Goal: Information Seeking & Learning: Learn about a topic

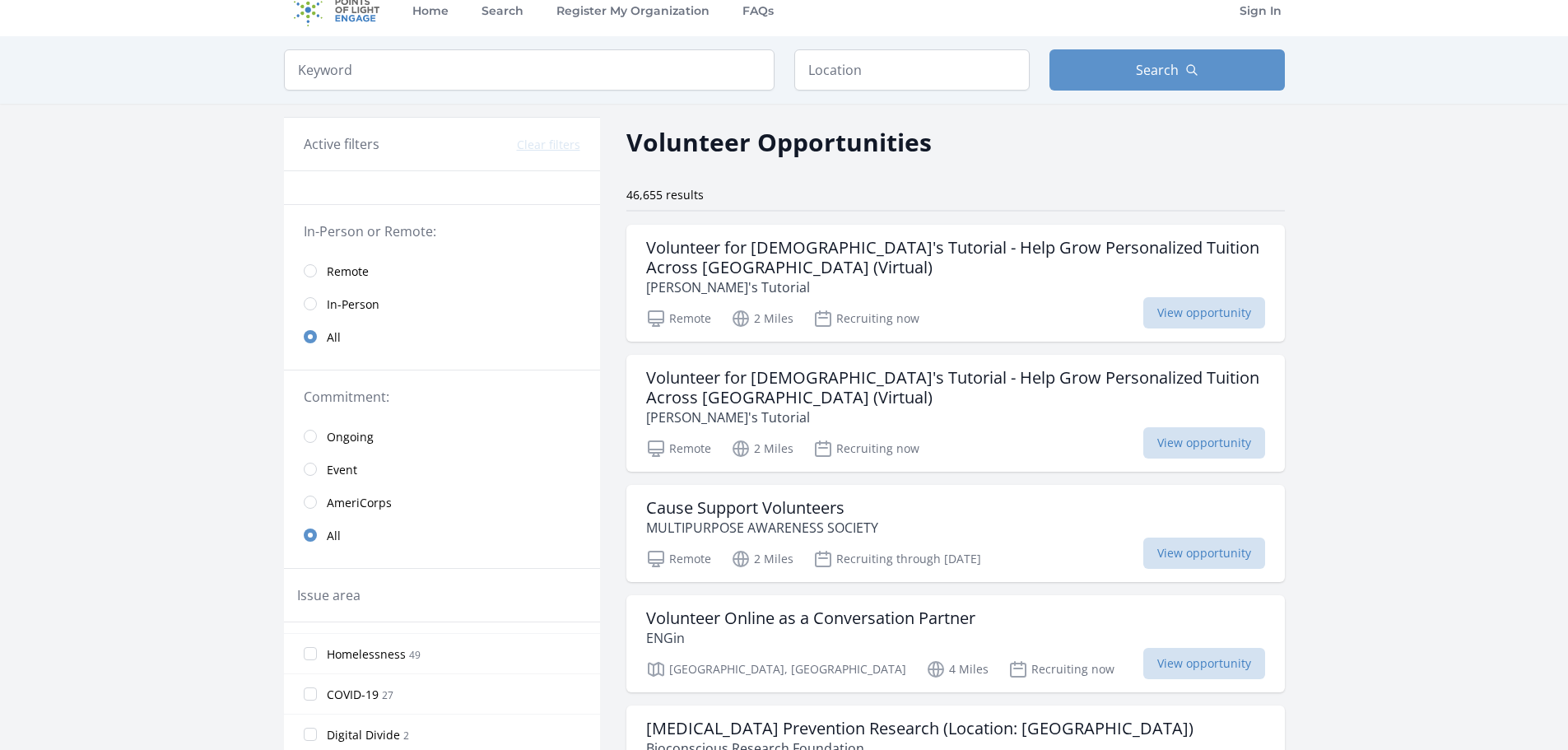
scroll to position [15, 0]
click at [311, 269] on input "radio" at bounding box center [310, 271] width 13 height 13
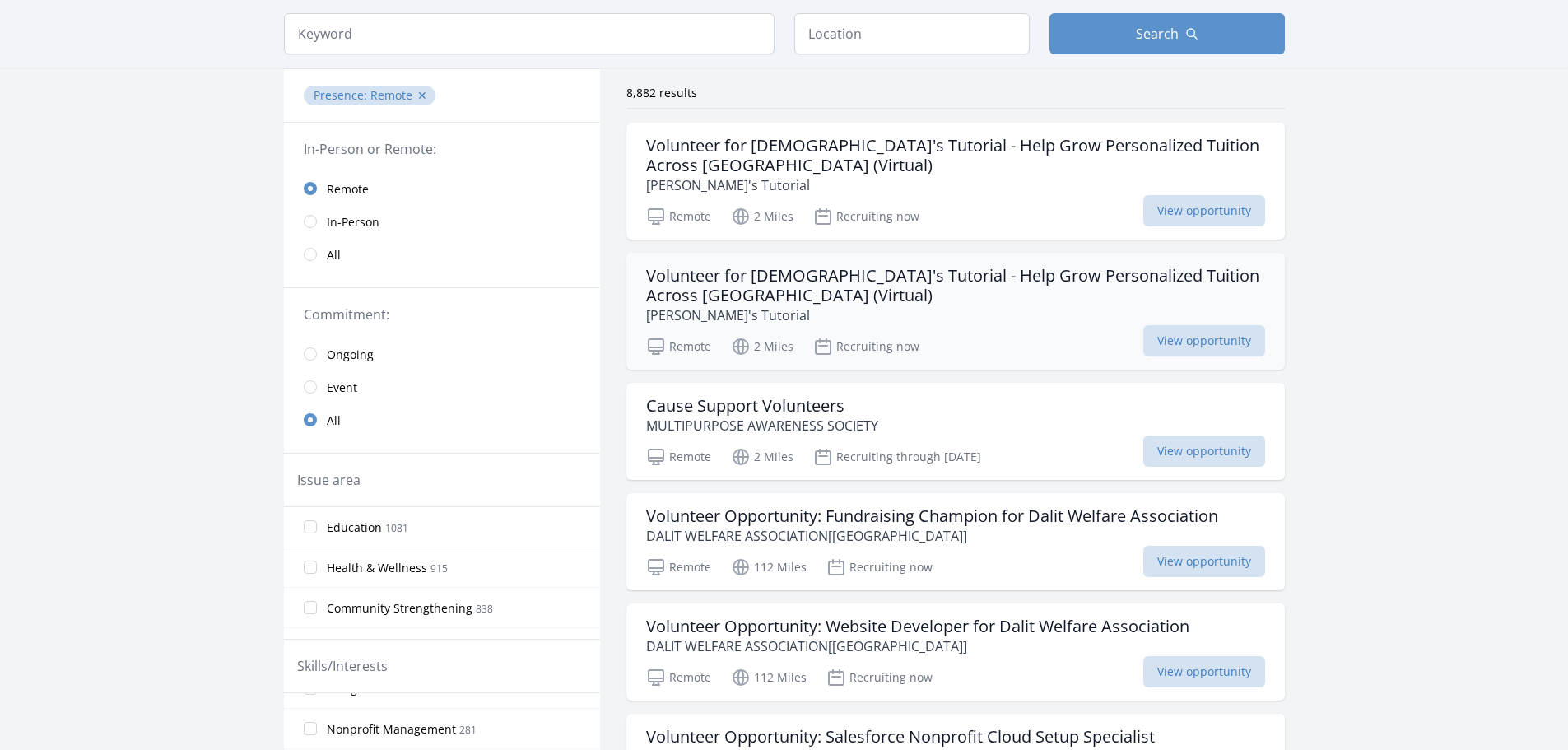
scroll to position [126, 0]
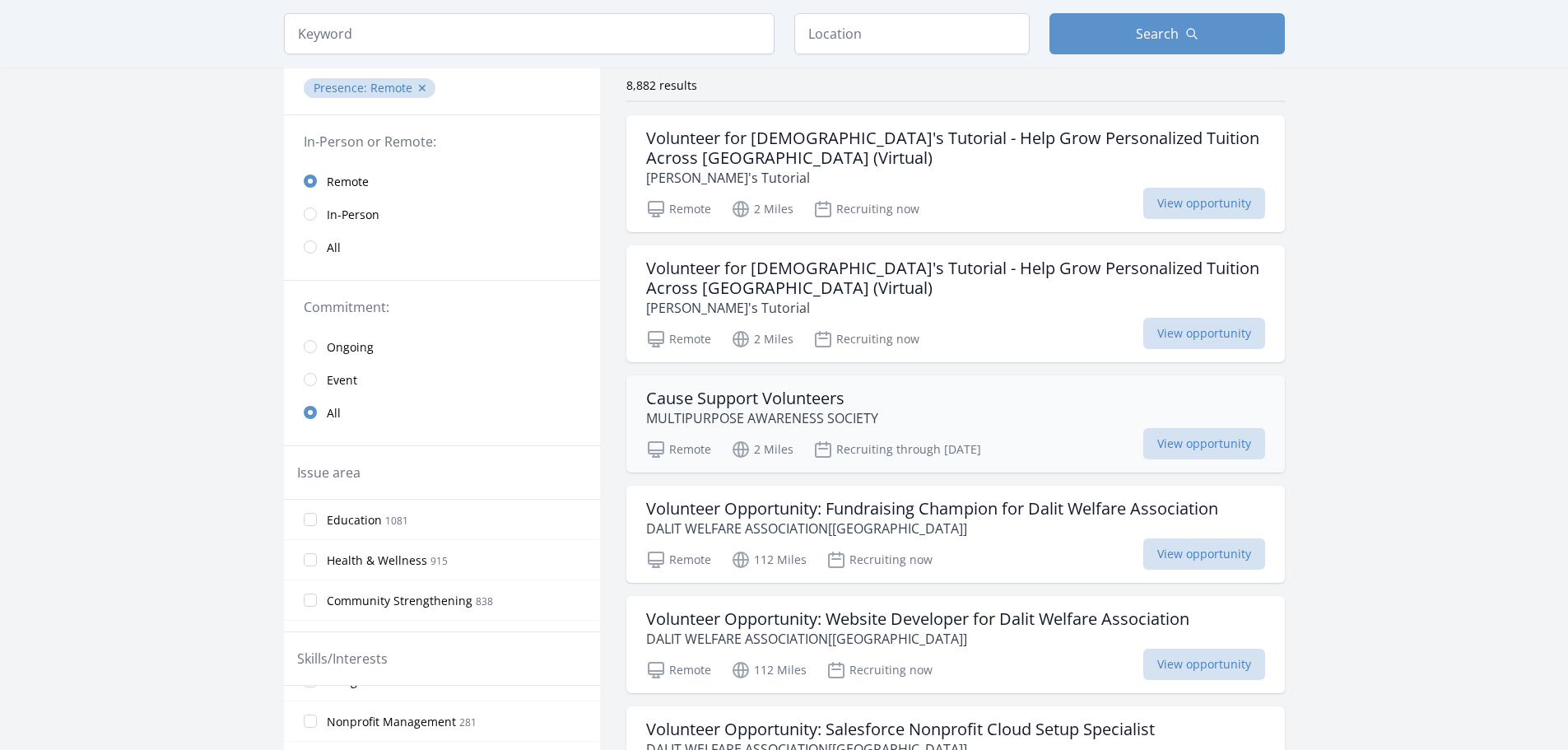
click at [894, 410] on div "Cause Support Volunteers MULTIPURPOSE AWARENESS SOCIETY" at bounding box center [956, 409] width 619 height 40
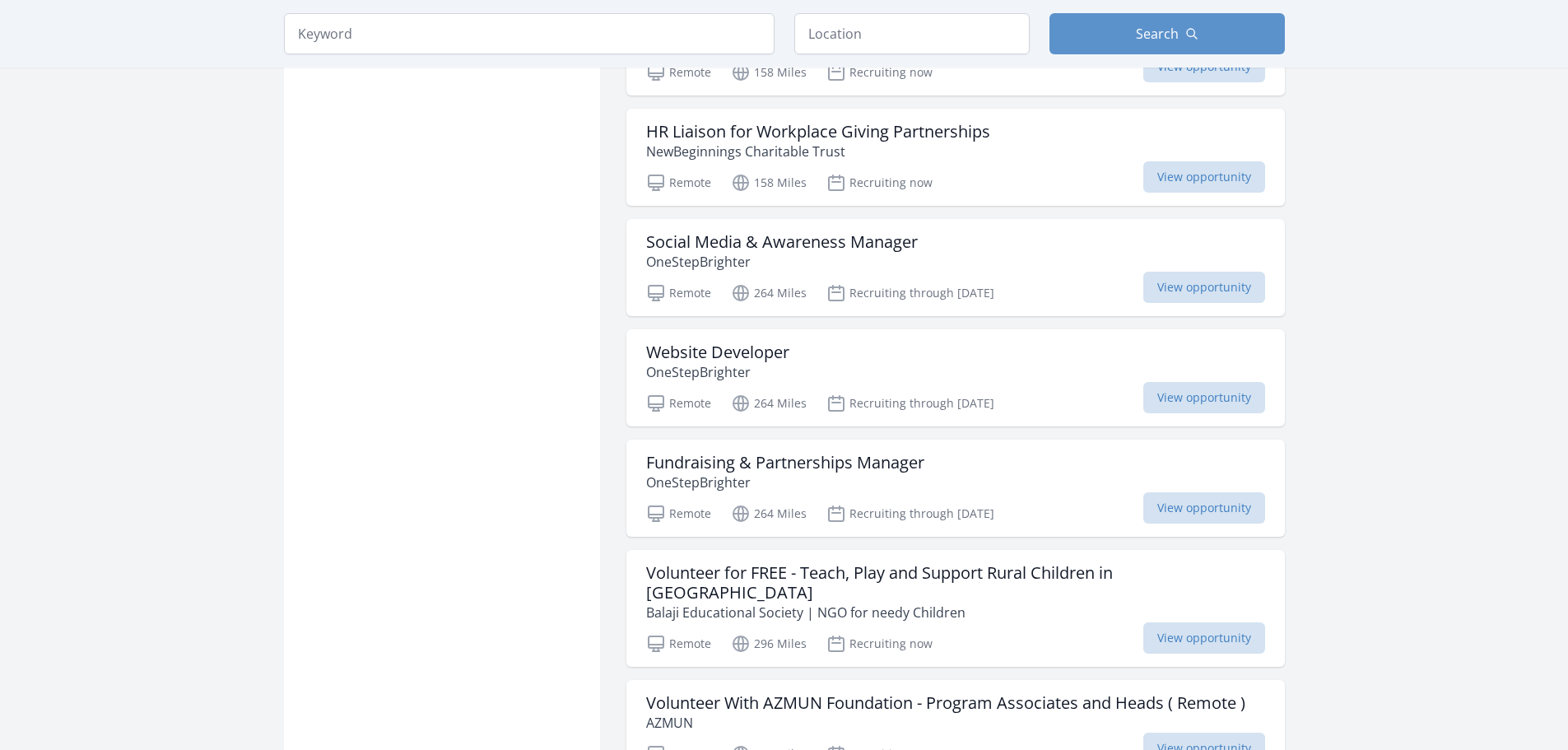
scroll to position [1190, 0]
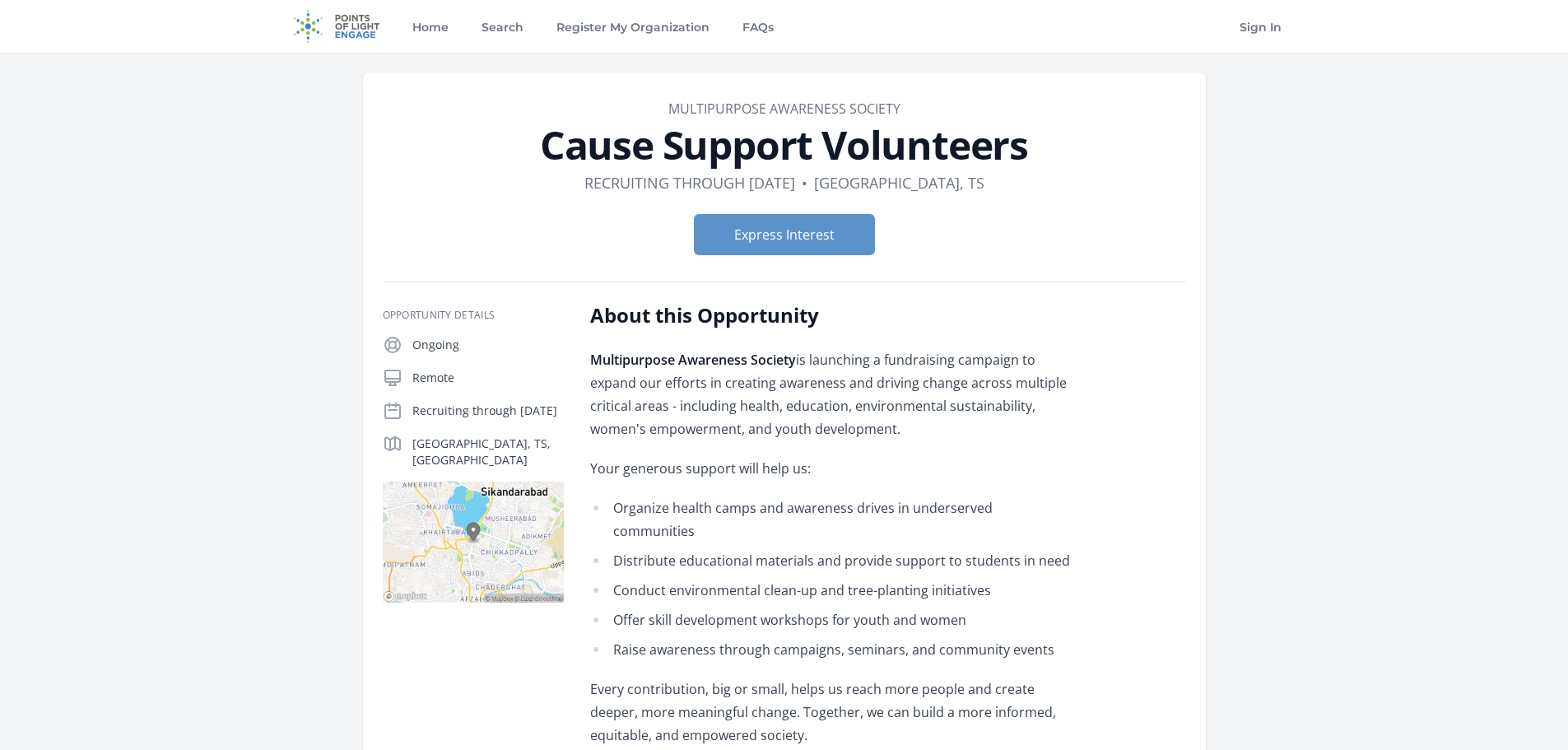
drag, startPoint x: 785, startPoint y: 361, endPoint x: 909, endPoint y: 421, distance: 137.8
click at [909, 421] on p "Multipurpose Awareness Society is launching a fundraising campaign to expand ou…" at bounding box center [831, 394] width 481 height 93
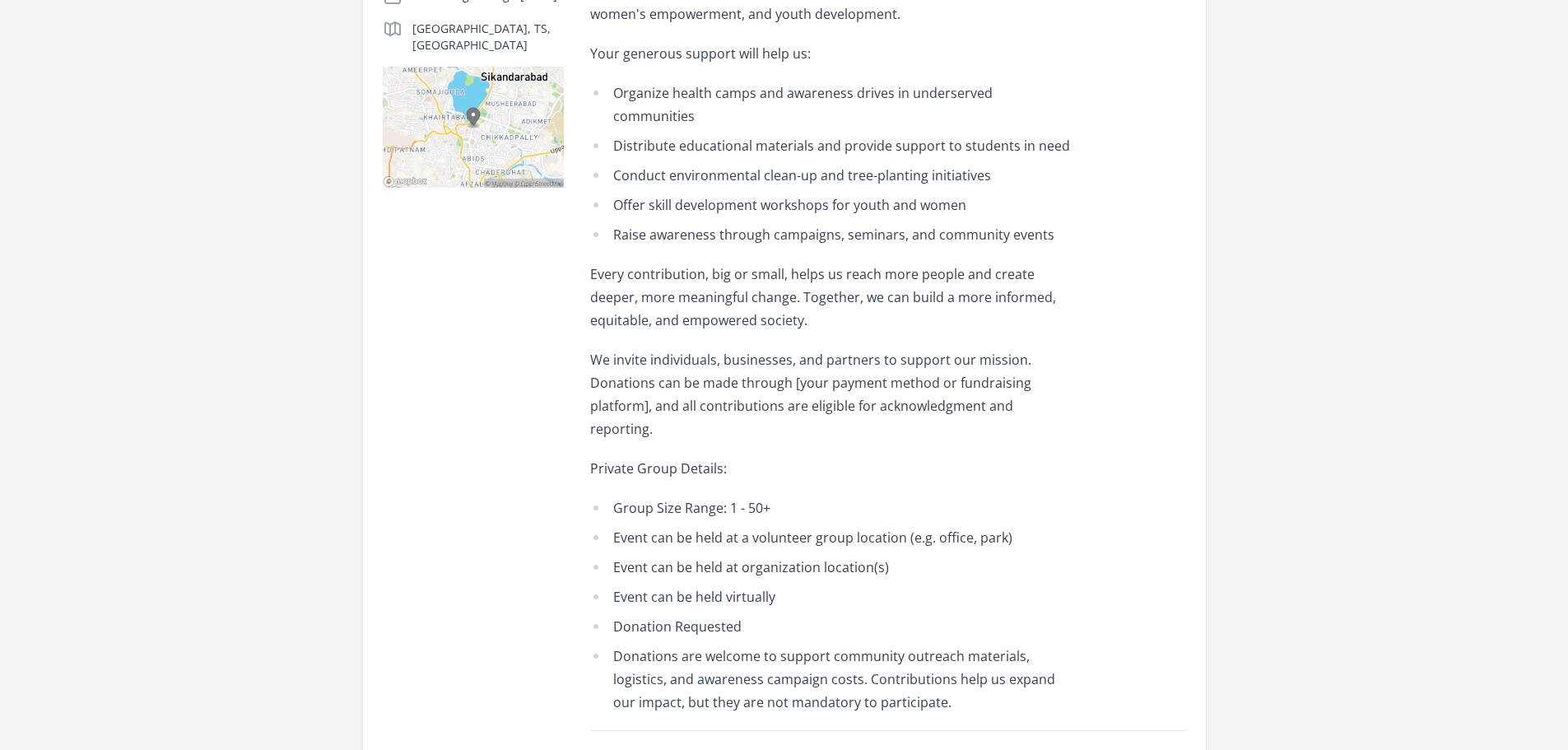
scroll to position [416, 0]
drag, startPoint x: 616, startPoint y: 462, endPoint x: 898, endPoint y: 675, distance: 353.4
click at [898, 675] on div "About this Opportunity Multipurpose Awareness Society is launching a fundraisin…" at bounding box center [888, 357] width 596 height 940
click at [904, 650] on li "Donations are welcome to support community outreach materials, logistics, and a…" at bounding box center [831, 678] width 481 height 69
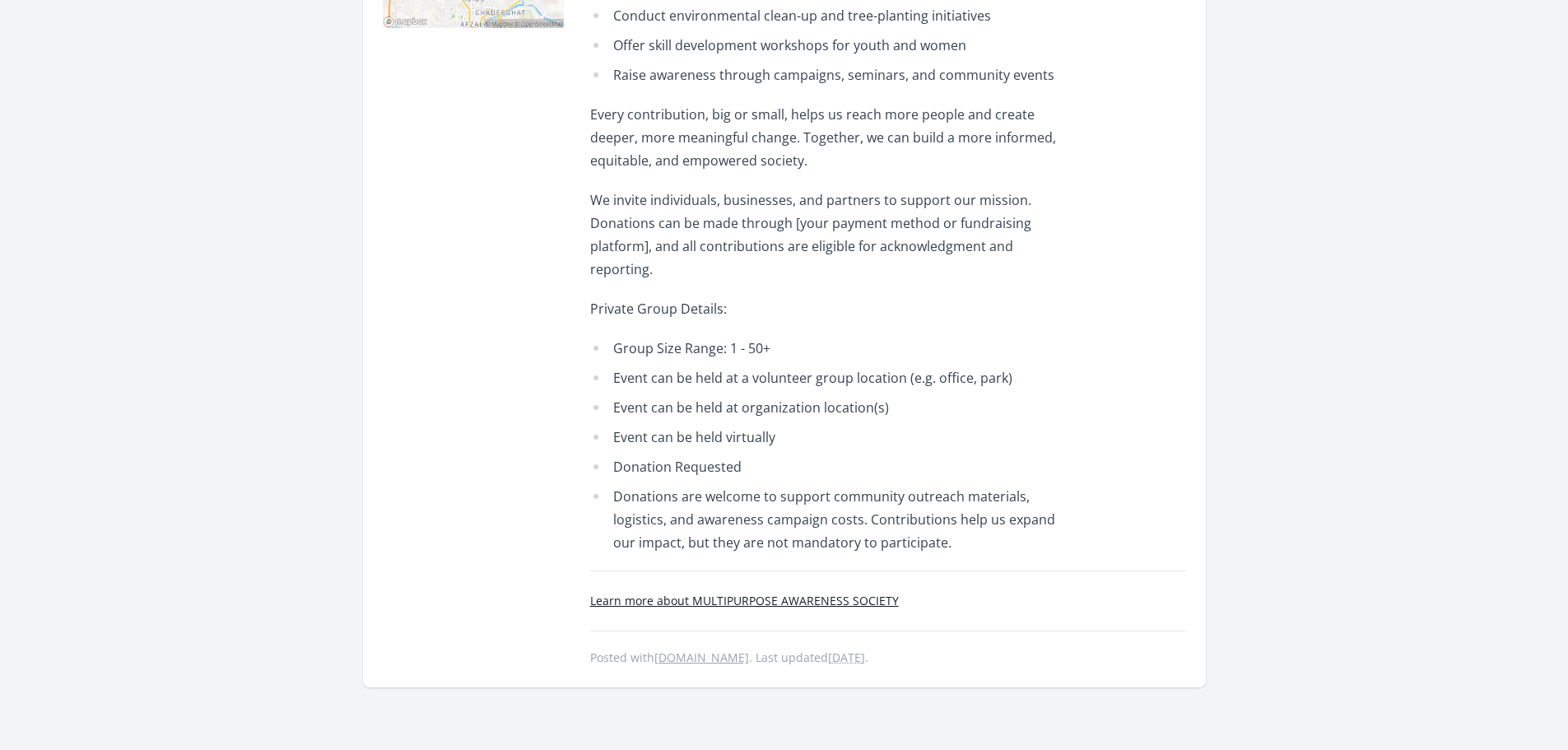
scroll to position [582, 0]
